Goal: Transaction & Acquisition: Purchase product/service

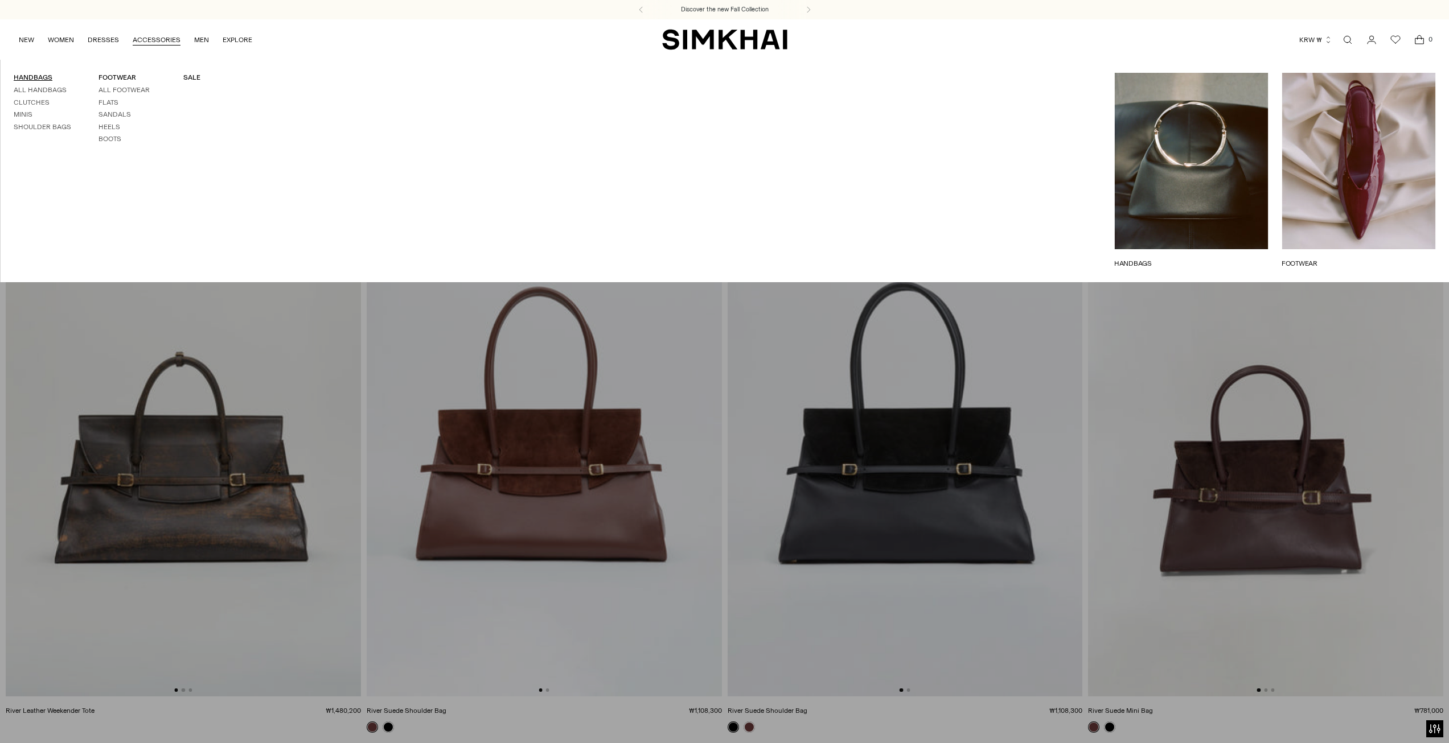
click at [31, 75] on link "HANDBAGS" at bounding box center [33, 77] width 39 height 8
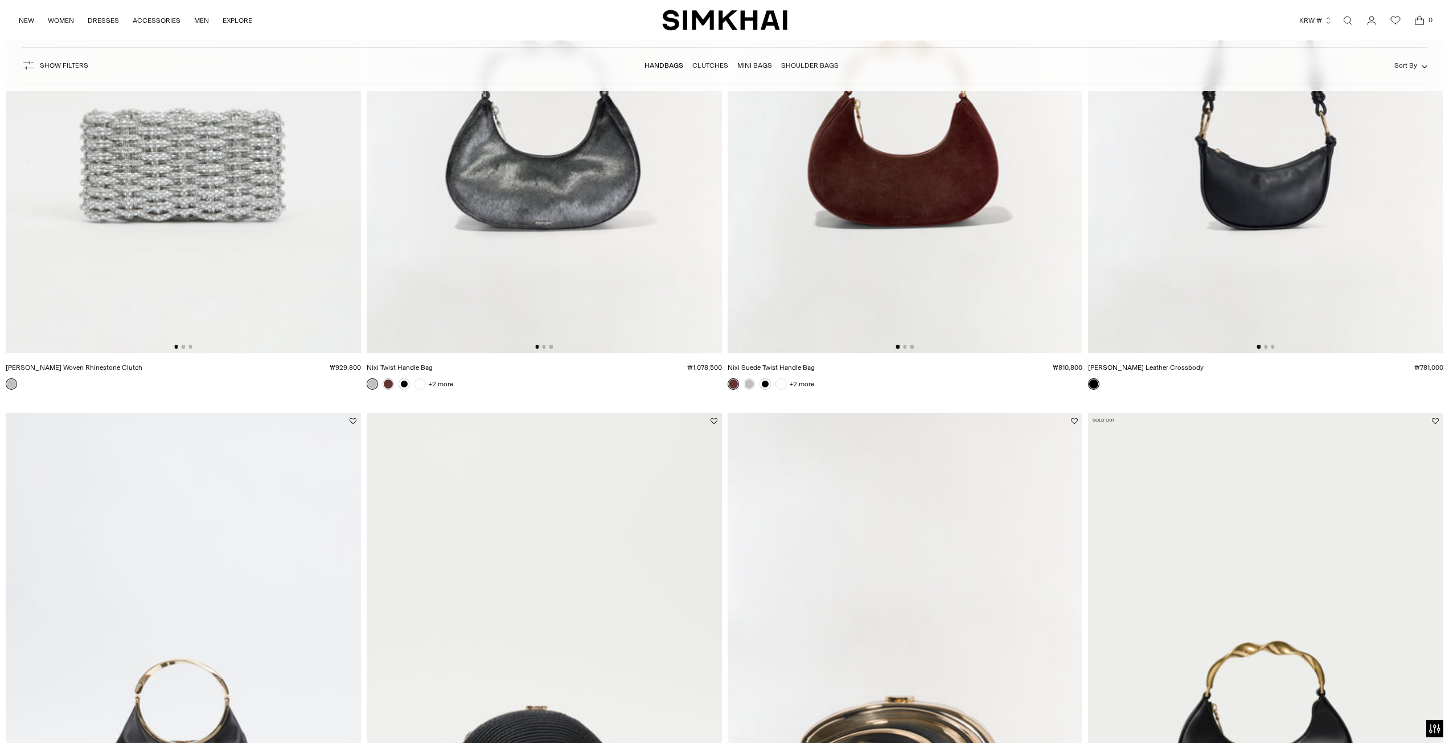
scroll to position [2004, 0]
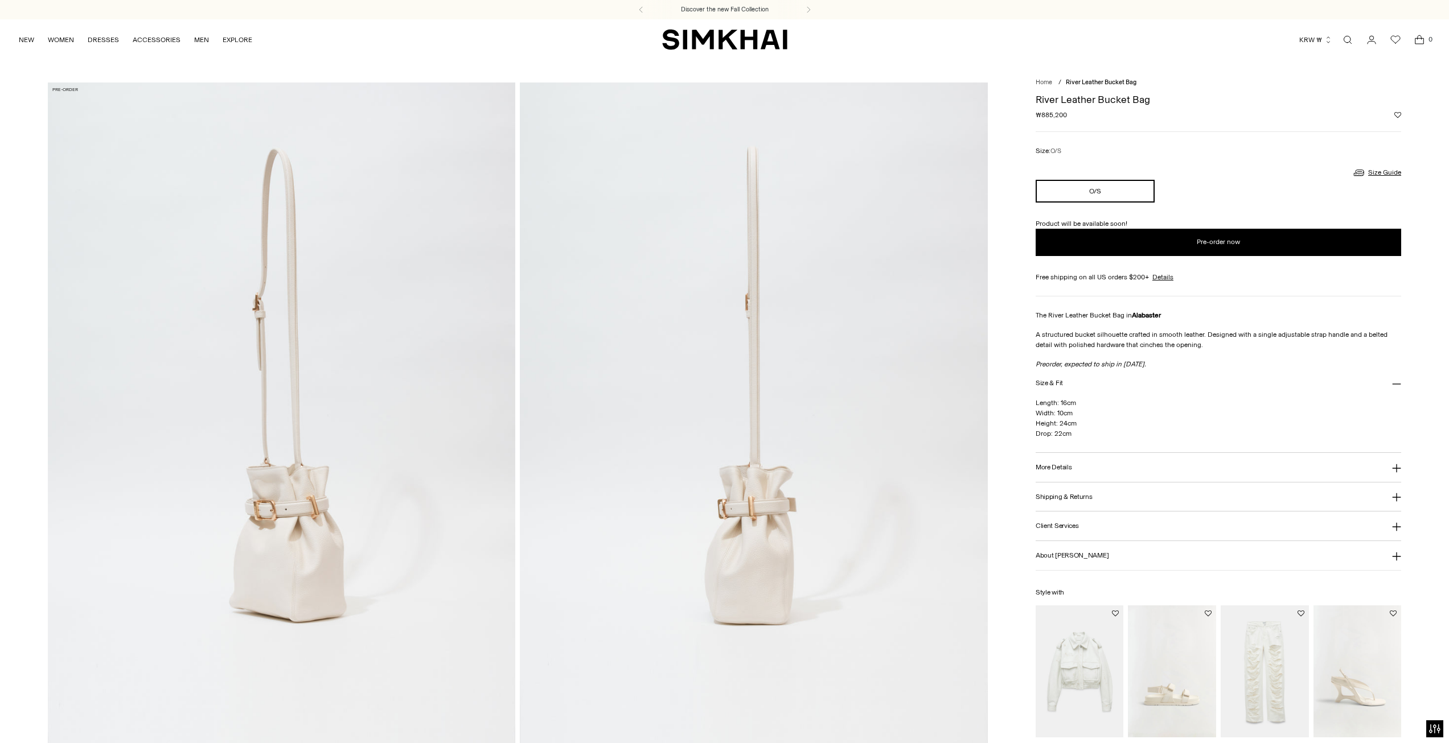
click at [300, 505] on img at bounding box center [281, 433] width 467 height 701
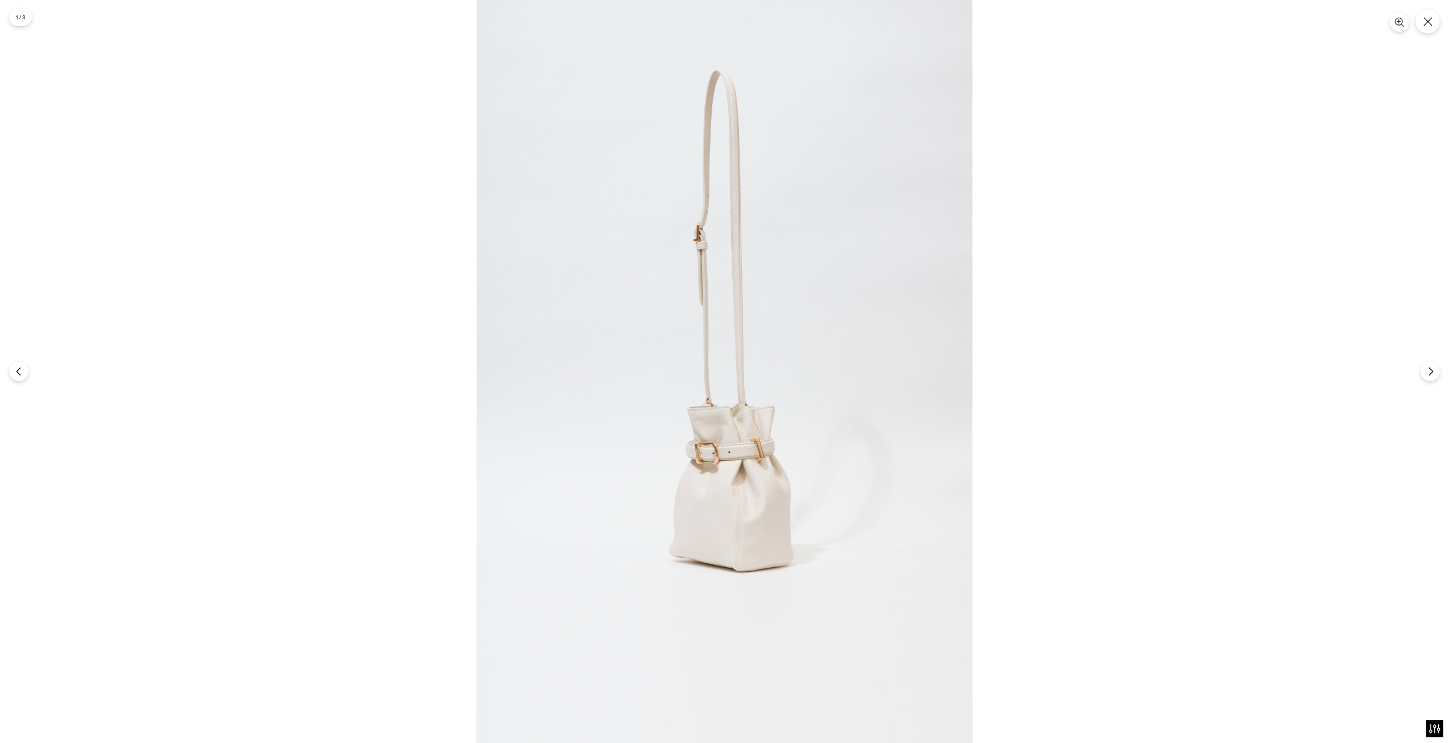
click at [731, 460] on img at bounding box center [724, 371] width 496 height 743
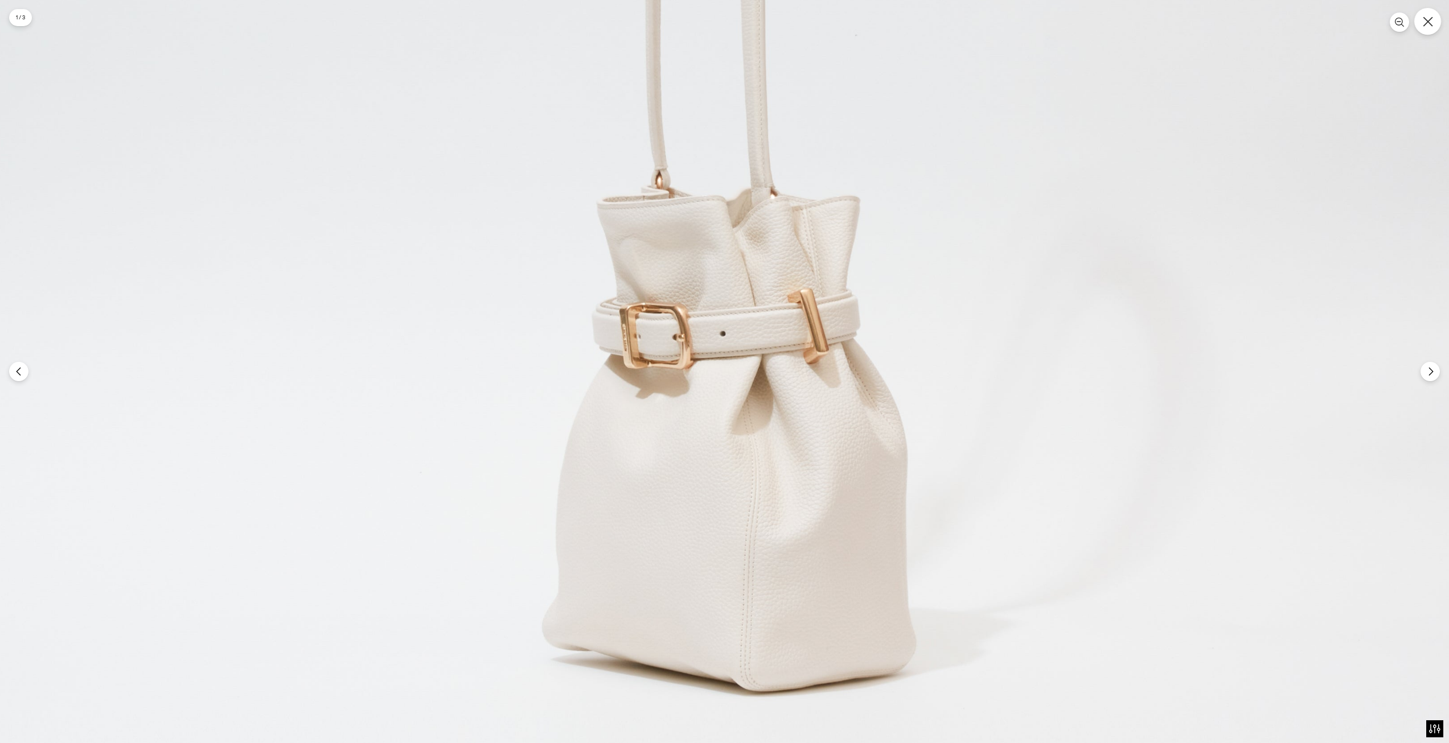
click at [1432, 22] on button "Close" at bounding box center [1427, 21] width 27 height 27
